Goal: Information Seeking & Learning: Learn about a topic

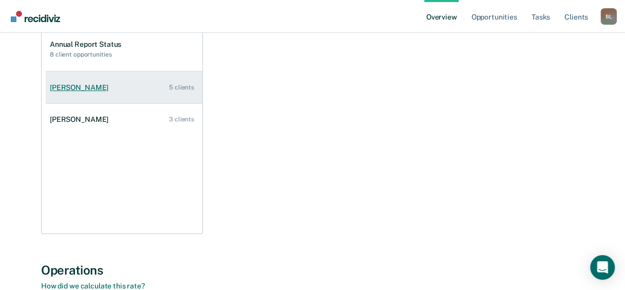
scroll to position [154, 0]
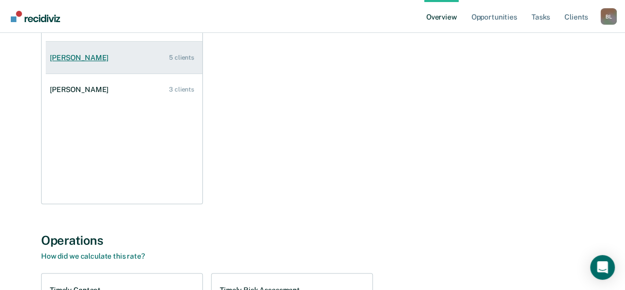
click at [94, 60] on div "[PERSON_NAME]" at bounding box center [81, 57] width 63 height 9
